Goal: Task Accomplishment & Management: Complete application form

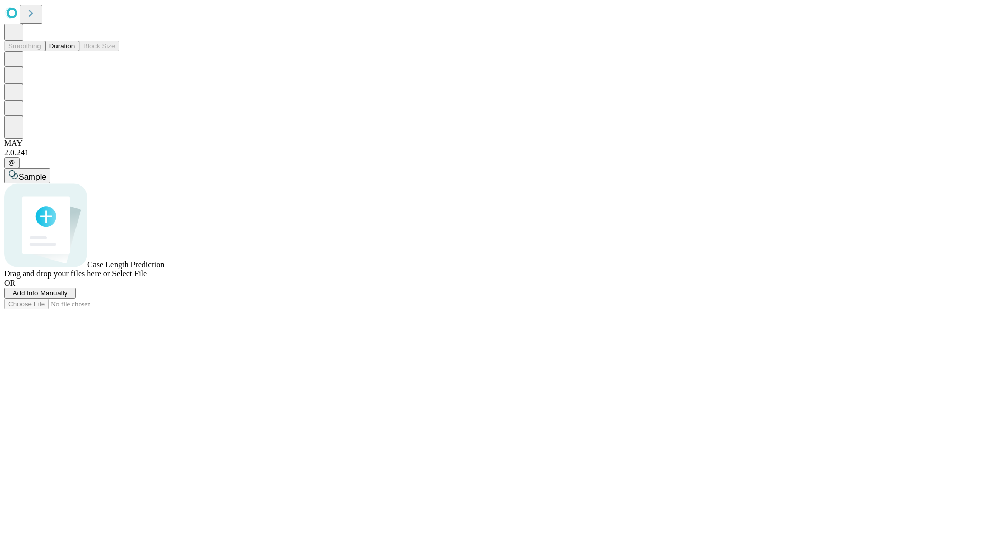
click at [75, 51] on button "Duration" at bounding box center [62, 46] width 34 height 11
click at [68, 297] on span "Add Info Manually" at bounding box center [40, 293] width 55 height 8
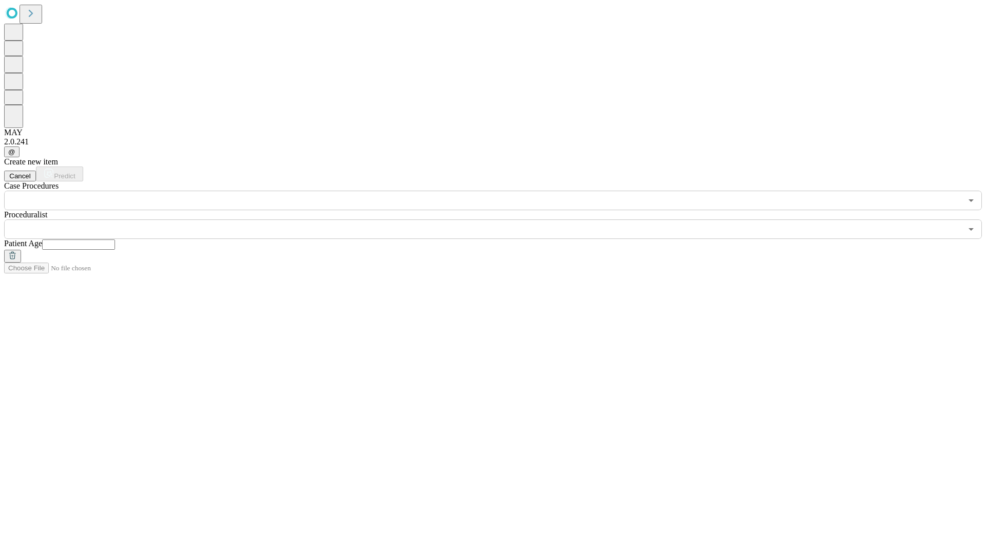
click at [115, 239] on input "text" at bounding box center [78, 244] width 73 height 10
